Goal: Task Accomplishment & Management: Manage account settings

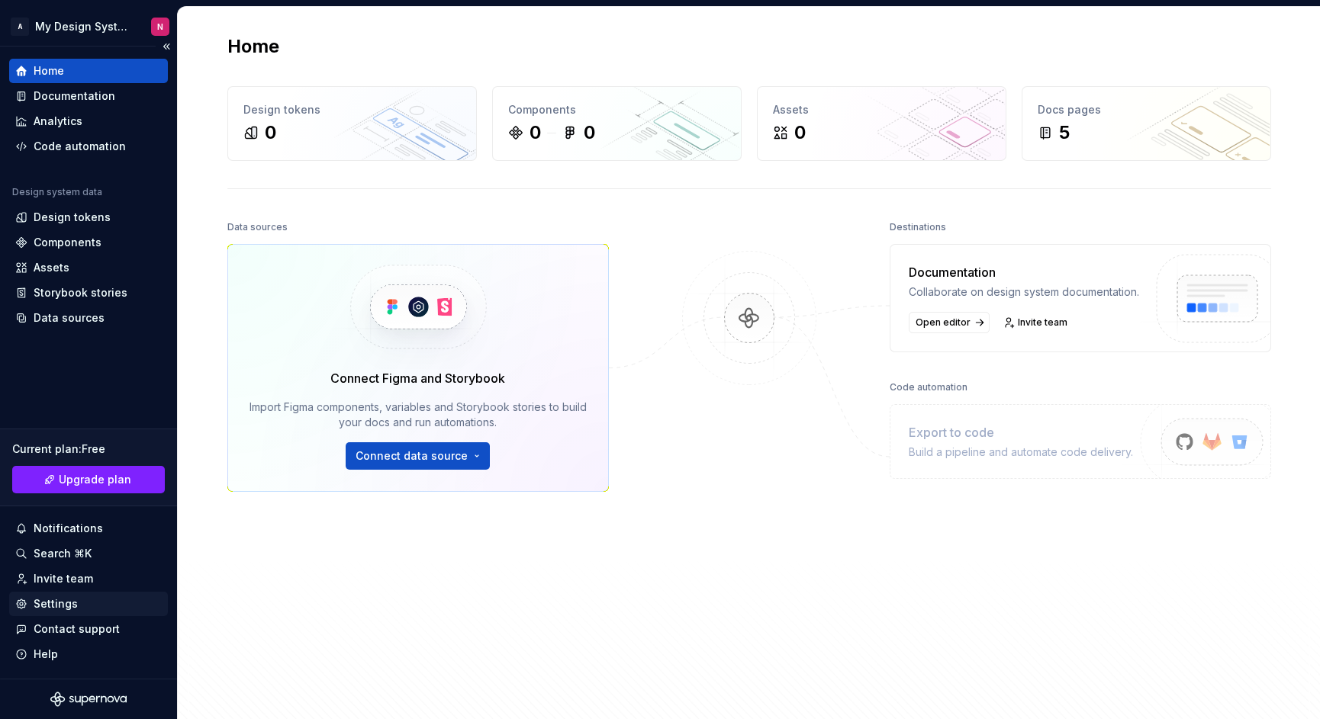
click at [72, 596] on div "Settings" at bounding box center [88, 604] width 159 height 24
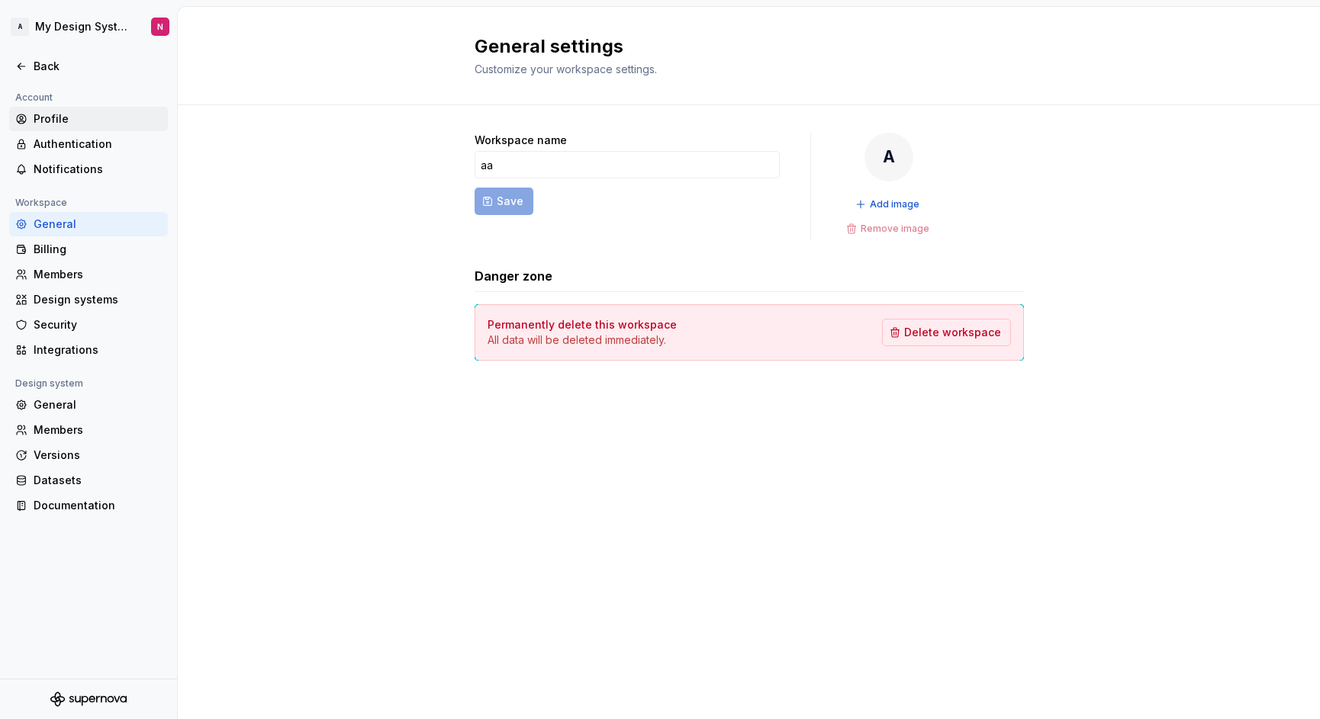
click at [105, 121] on div "Profile" at bounding box center [98, 118] width 128 height 15
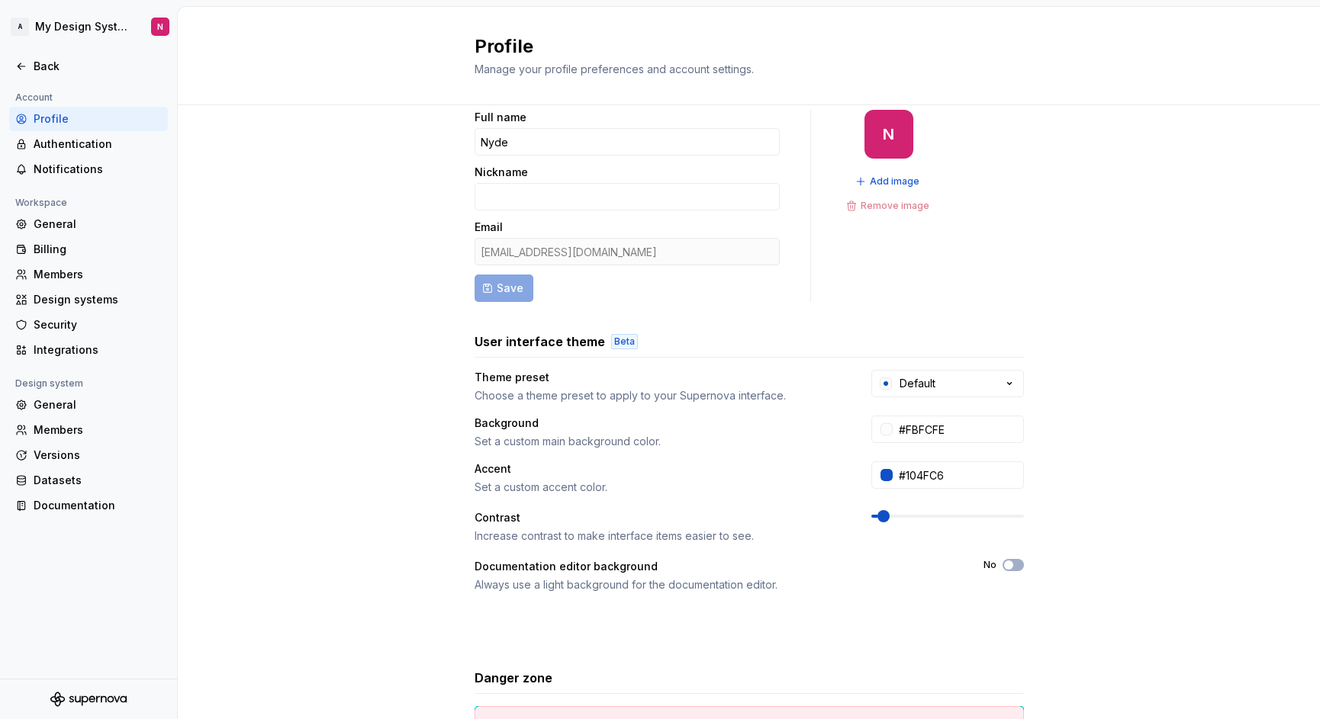
scroll to position [155, 0]
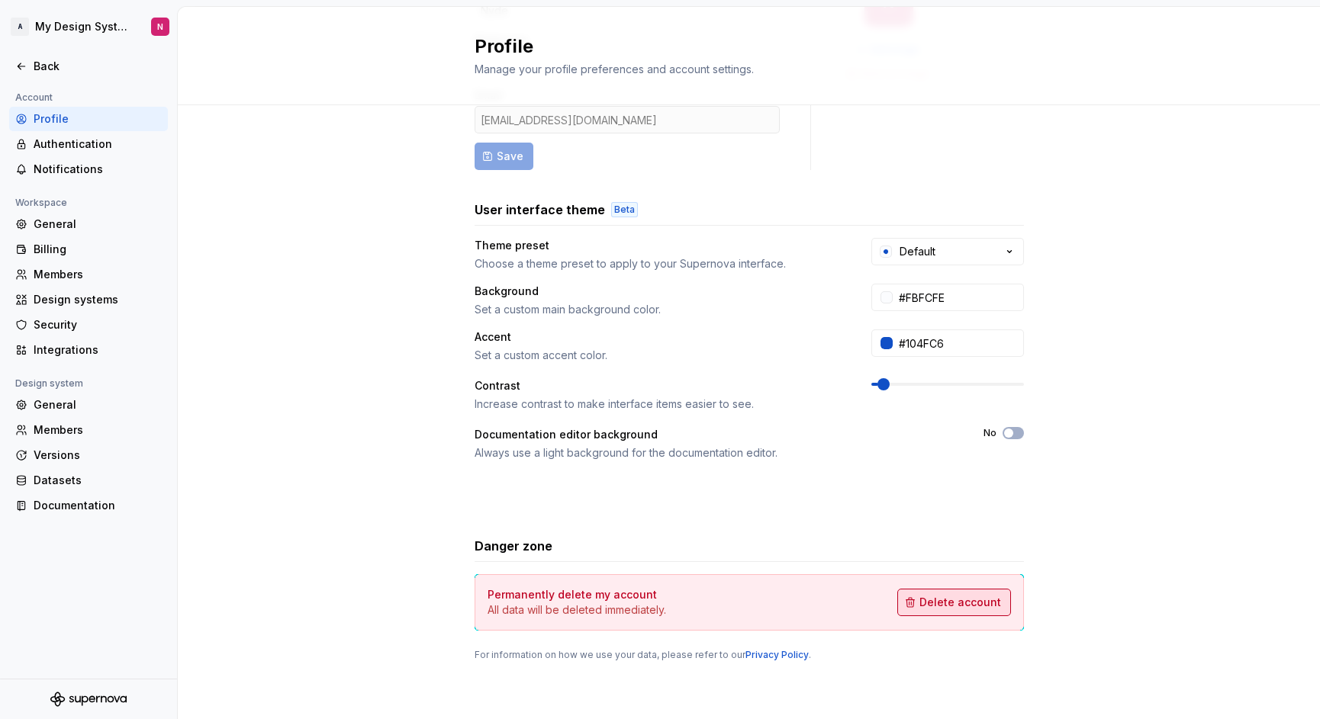
click at [941, 603] on span "Delete account" at bounding box center [960, 602] width 82 height 15
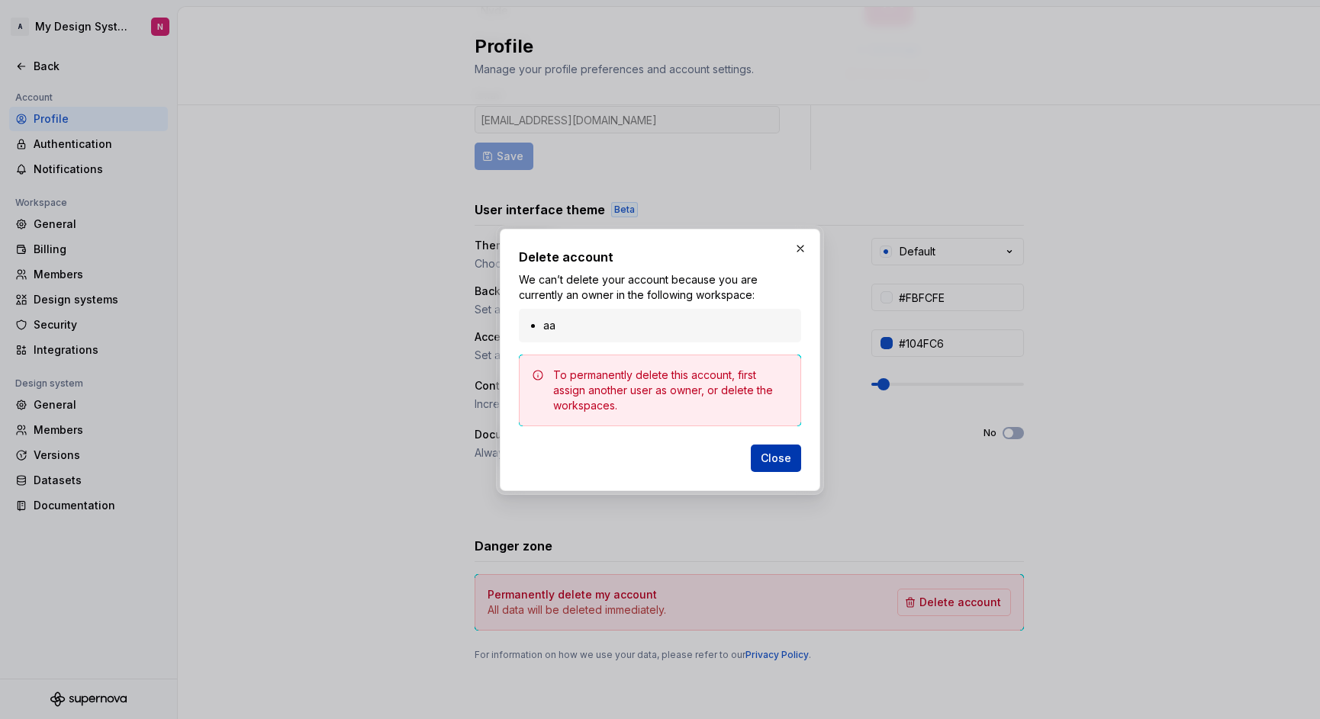
click at [783, 461] on span "Close" at bounding box center [776, 458] width 31 height 15
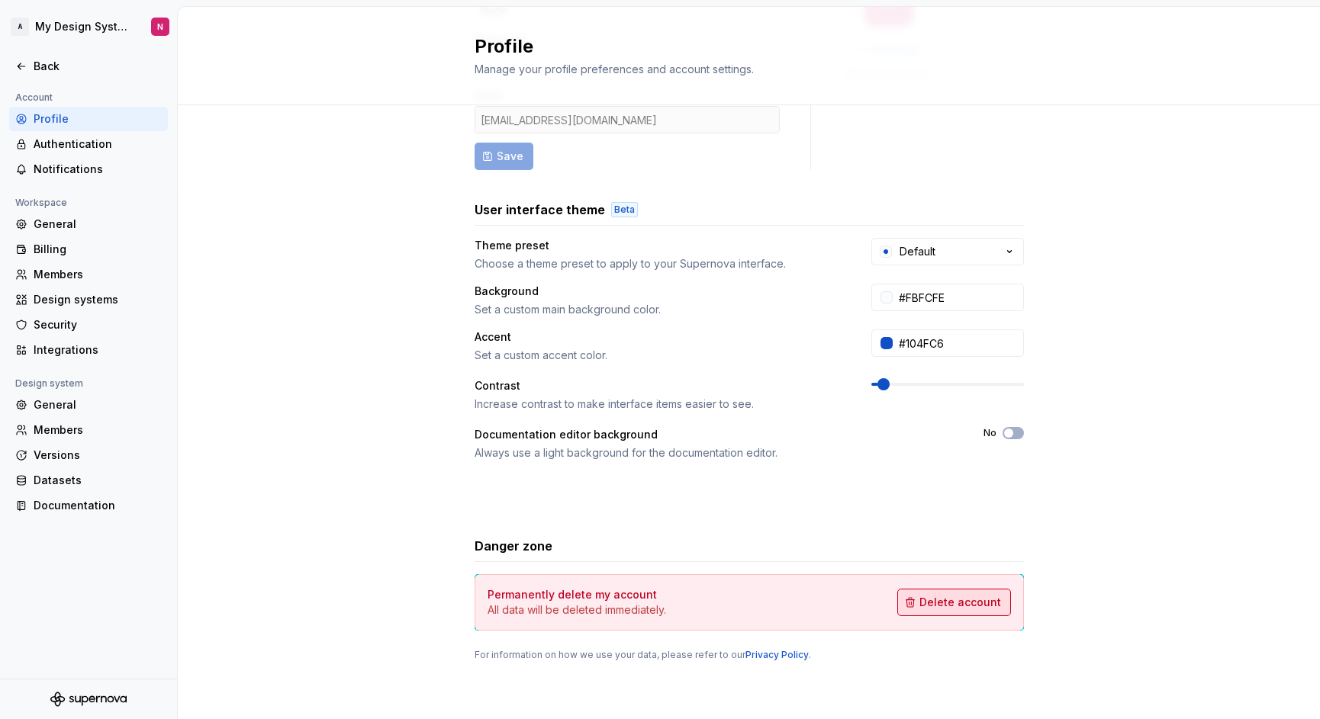
click at [946, 600] on span "Delete account" at bounding box center [960, 602] width 82 height 15
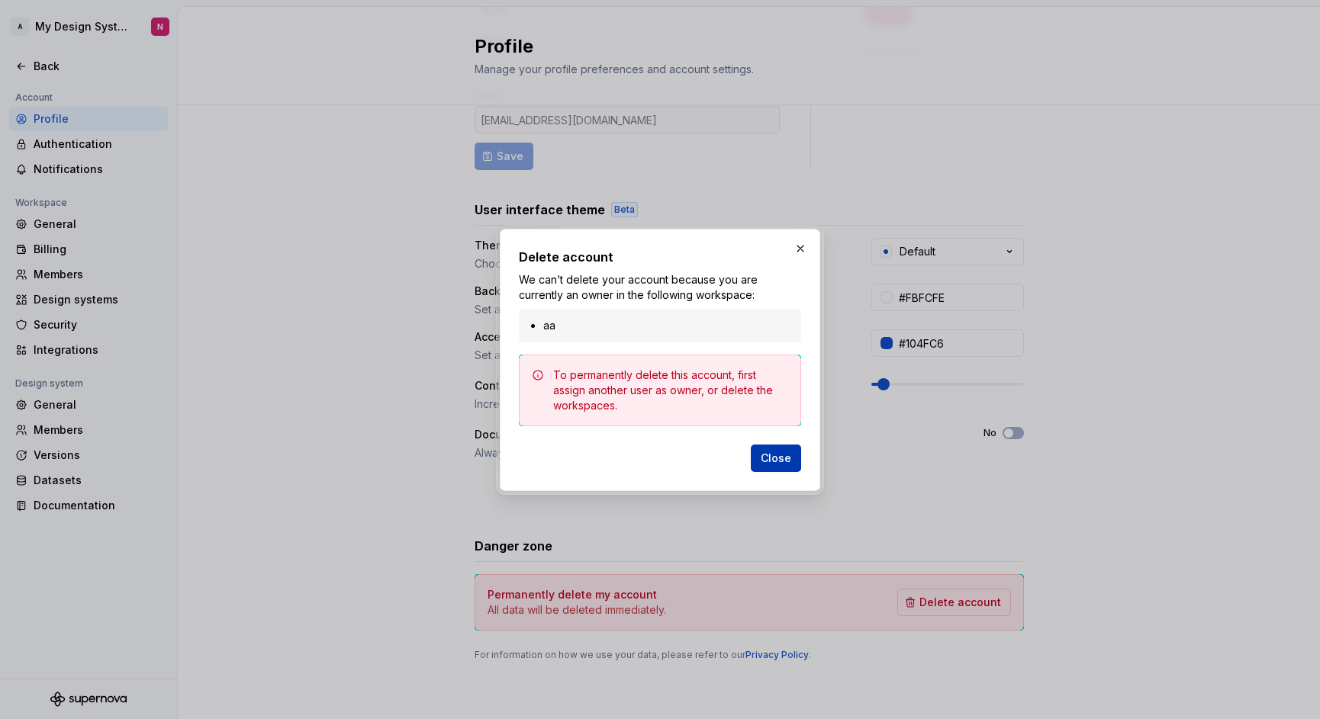
click at [779, 460] on span "Close" at bounding box center [776, 458] width 31 height 15
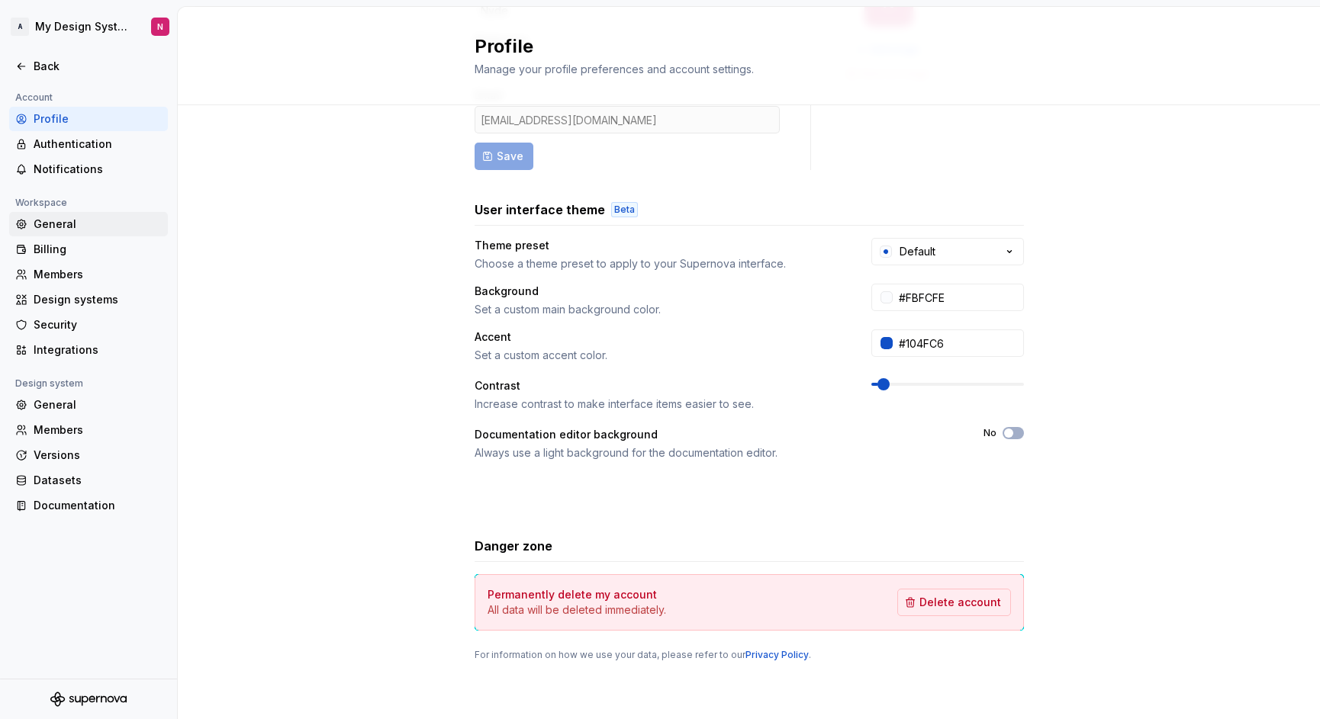
click at [50, 224] on div "General" at bounding box center [98, 224] width 128 height 15
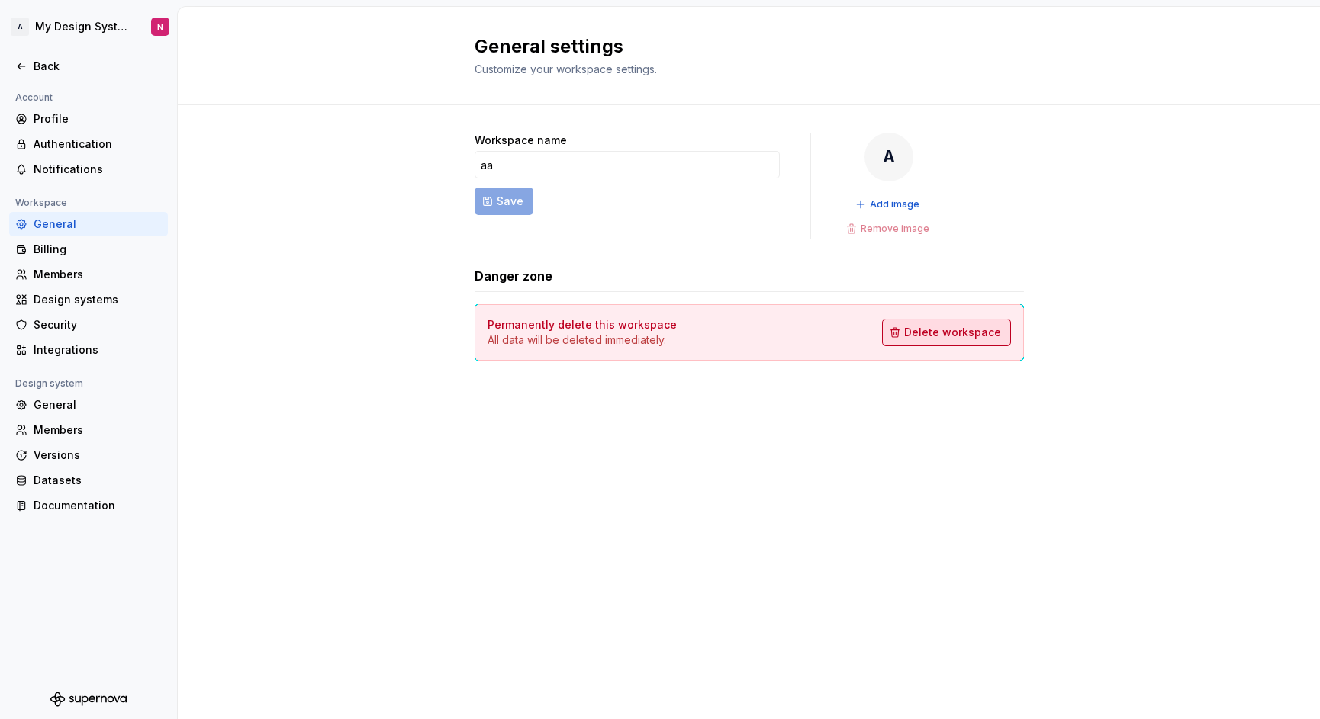
click at [964, 339] on span "Delete workspace" at bounding box center [952, 332] width 97 height 15
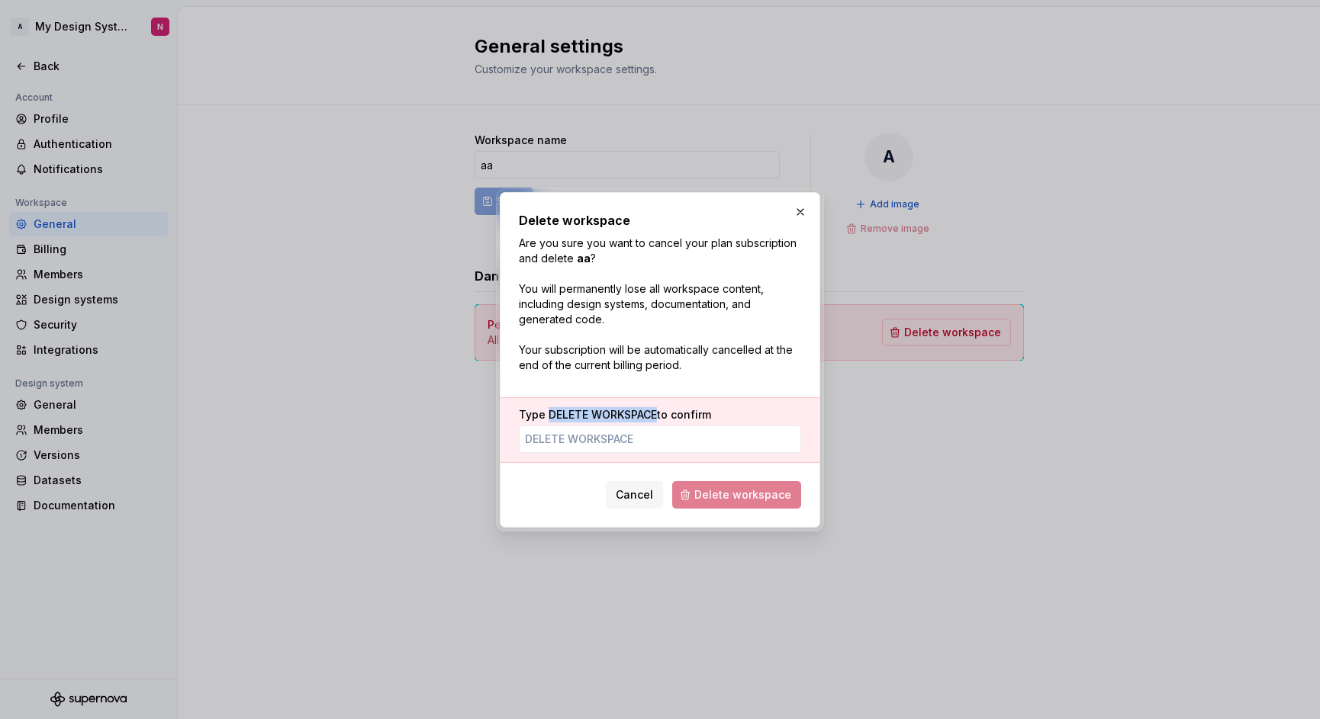
drag, startPoint x: 658, startPoint y: 410, endPoint x: 549, endPoint y: 417, distance: 109.3
click at [549, 417] on label "Type DELETE WORKSPACE to confirm" at bounding box center [615, 414] width 192 height 15
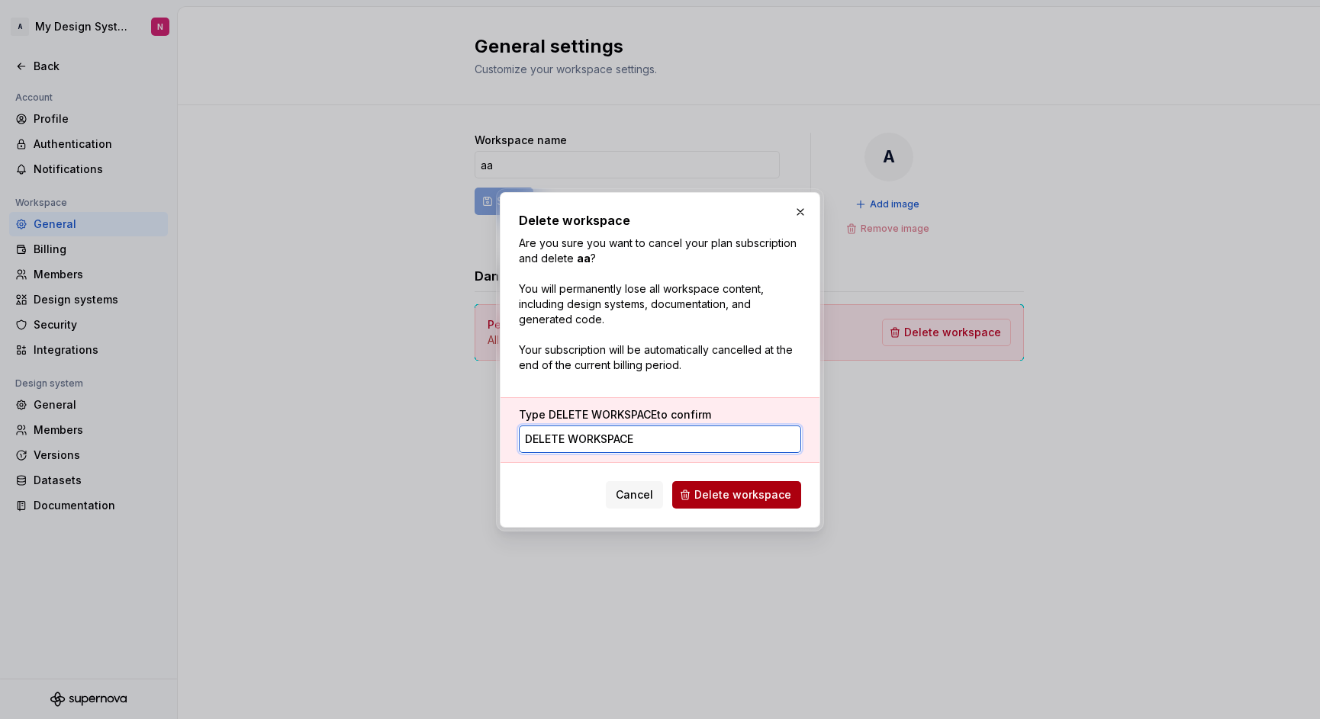
type input "DELETE WORKSPACE"
click at [766, 491] on span "Delete workspace" at bounding box center [742, 495] width 97 height 15
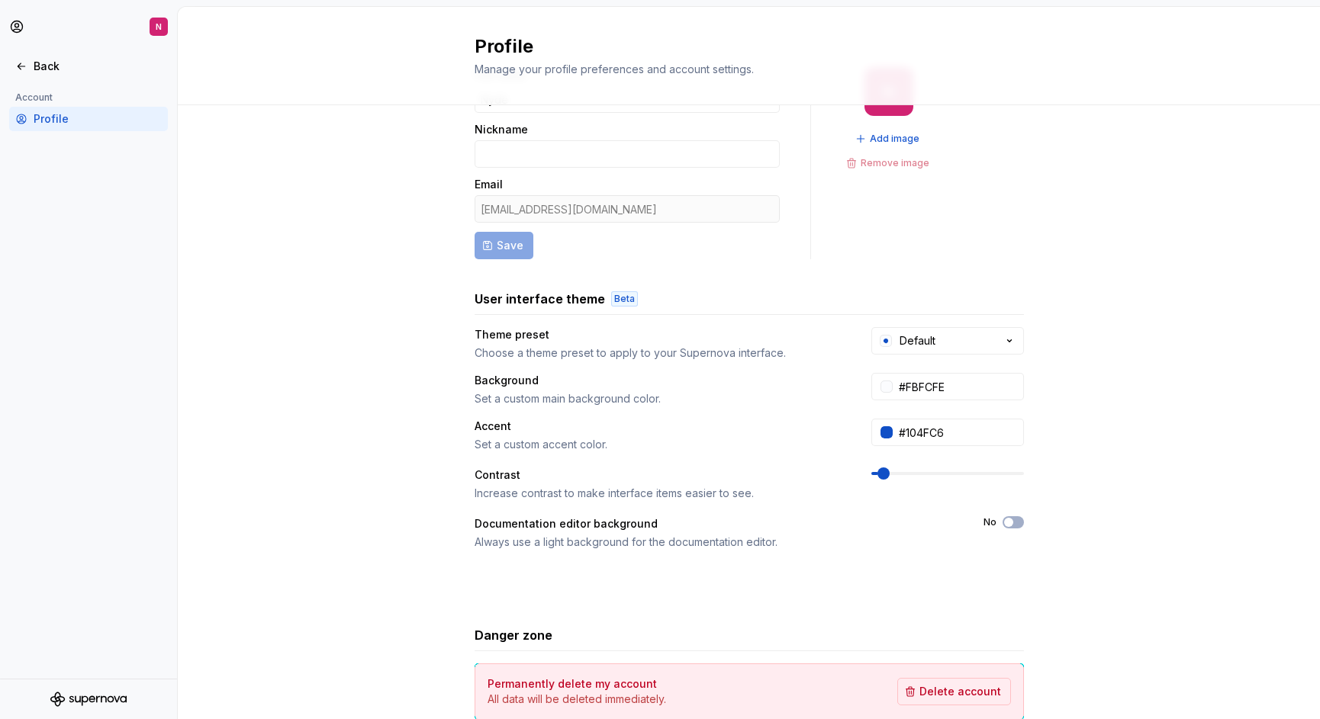
scroll to position [76, 0]
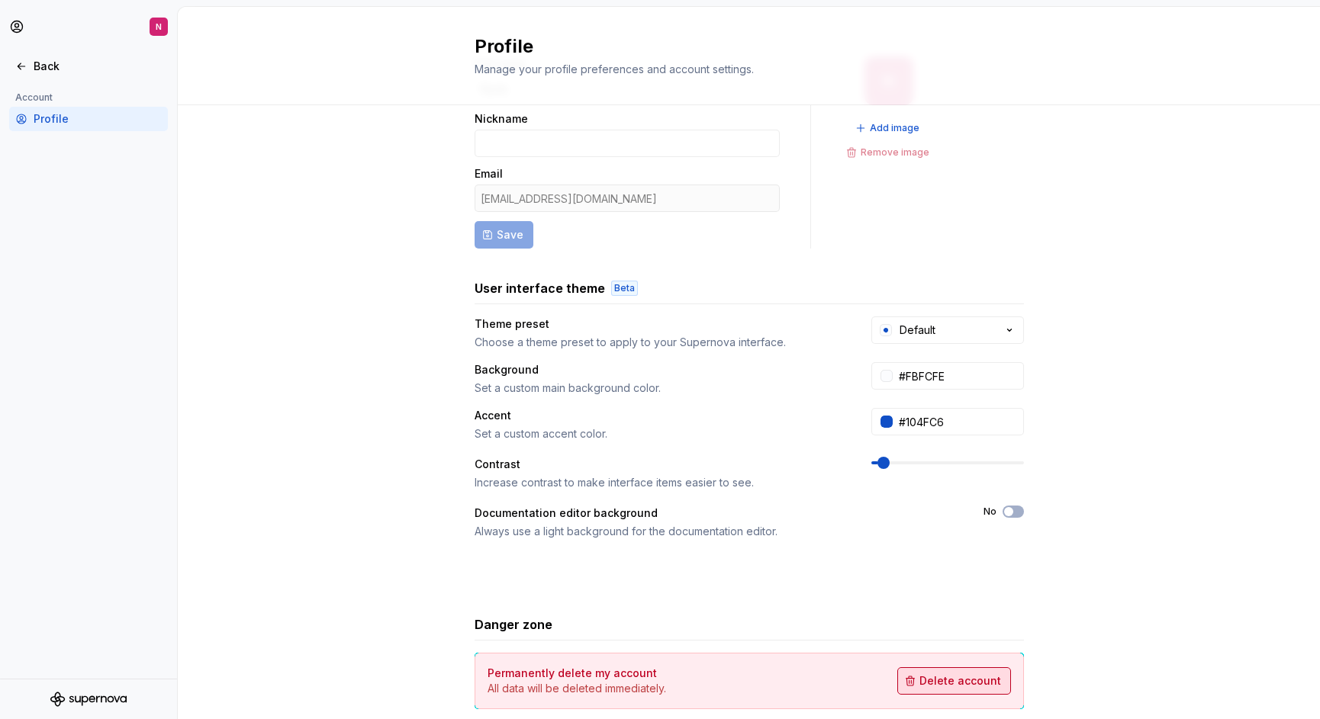
click at [980, 681] on span "Delete account" at bounding box center [960, 681] width 82 height 15
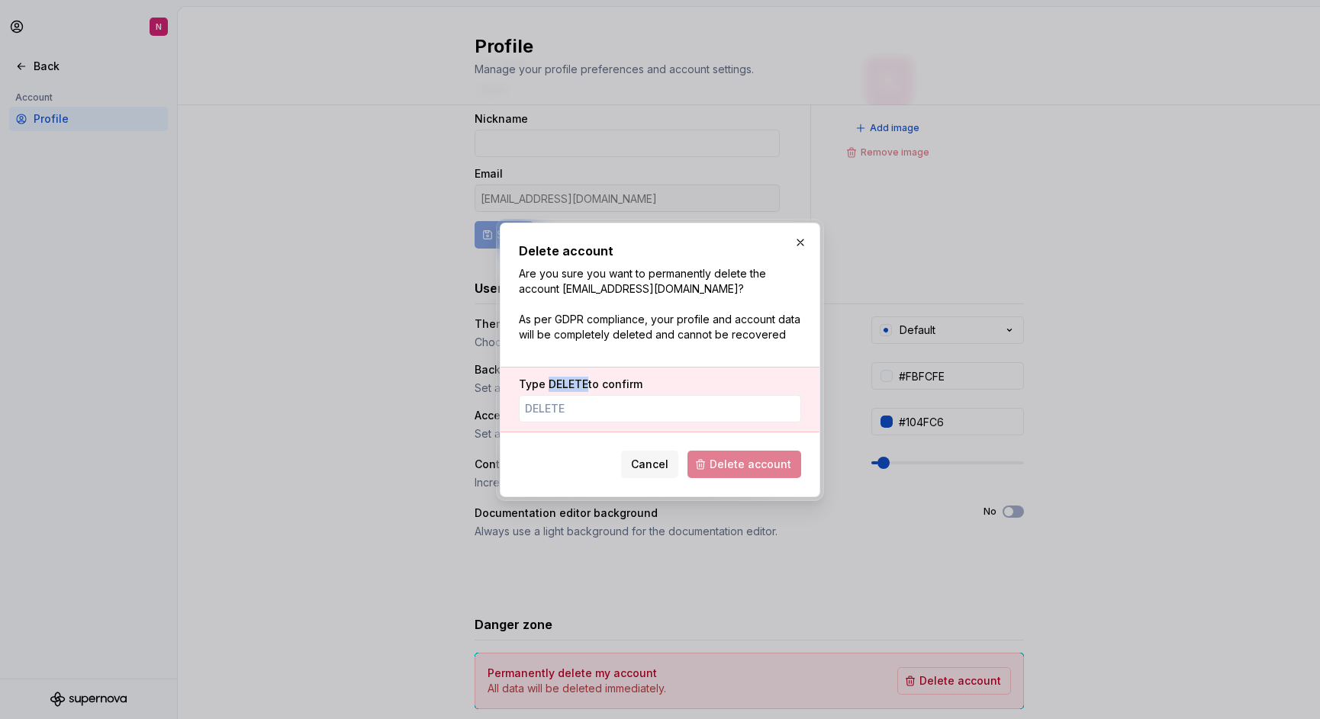
drag, startPoint x: 585, startPoint y: 381, endPoint x: 547, endPoint y: 380, distance: 38.2
click at [549, 380] on span "DELETE" at bounding box center [569, 384] width 40 height 13
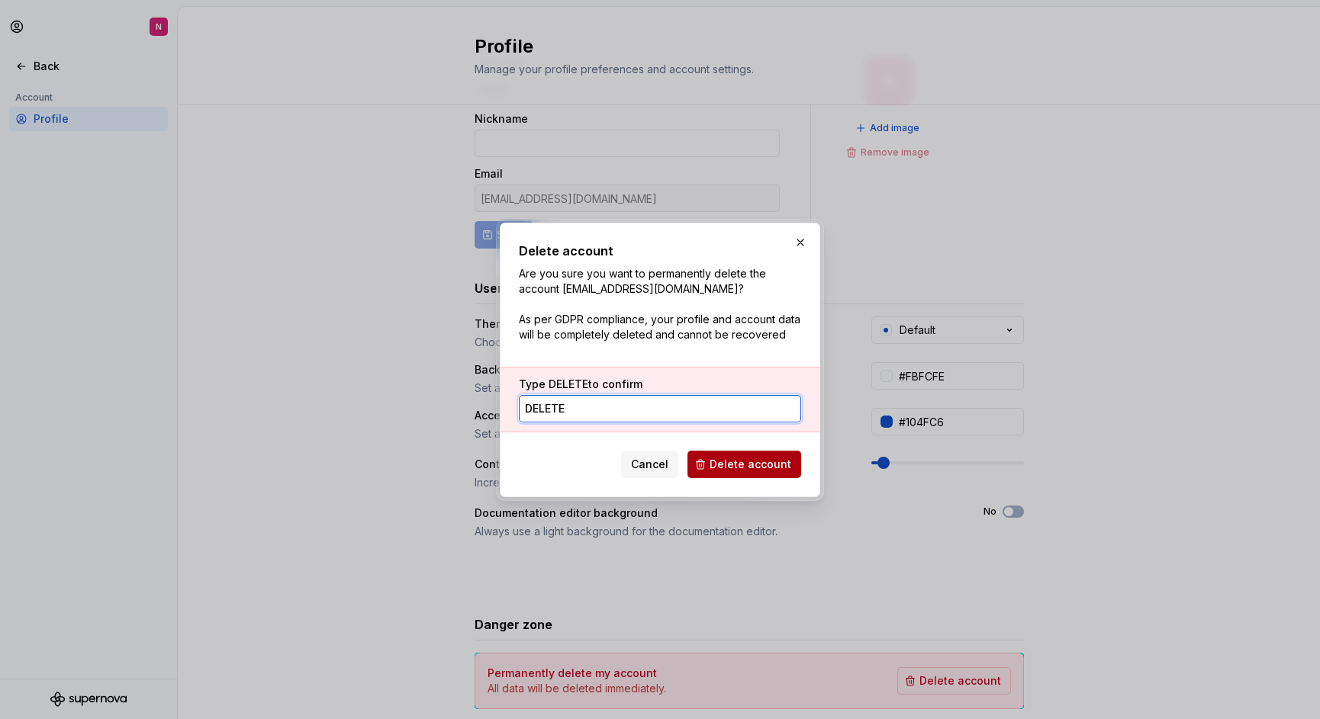
type input "DELETE"
click at [771, 464] on span "Delete account" at bounding box center [751, 464] width 82 height 15
